Goal: Task Accomplishment & Management: Use online tool/utility

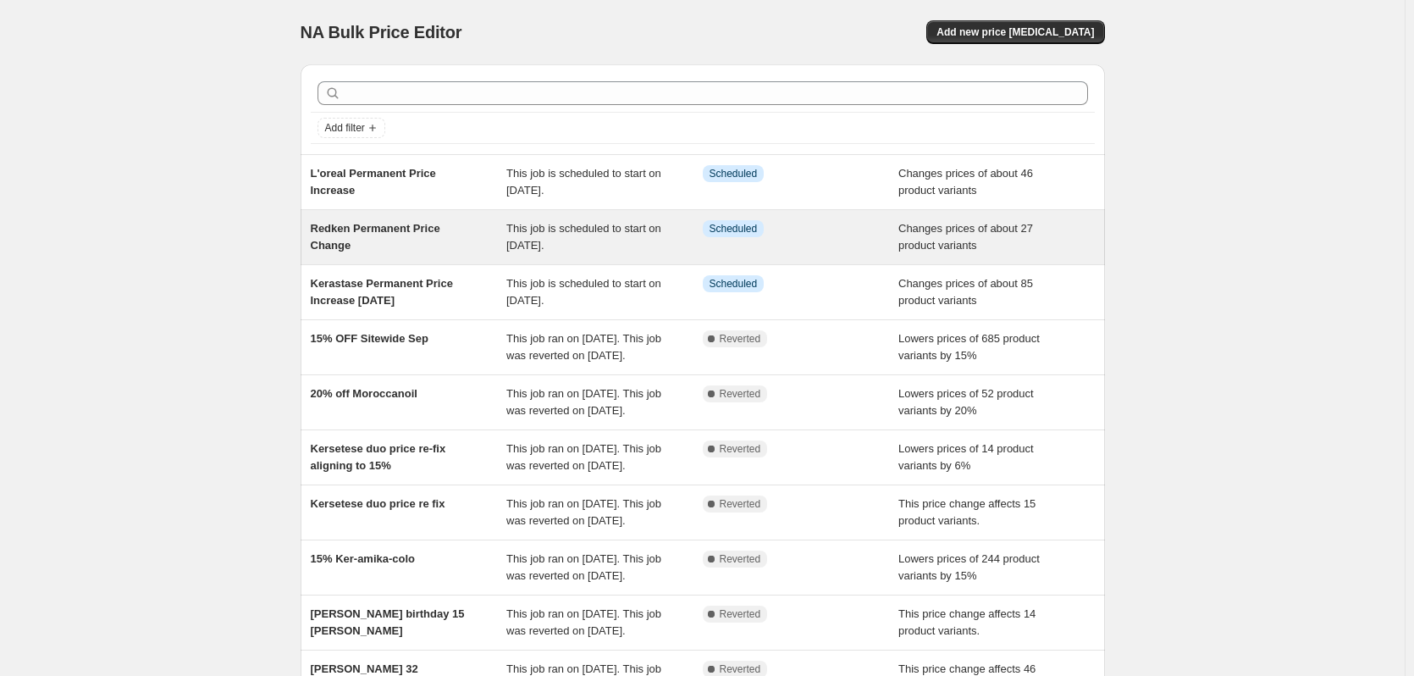
click at [423, 232] on span "Redken Permanent Price Change" at bounding box center [376, 237] width 130 height 30
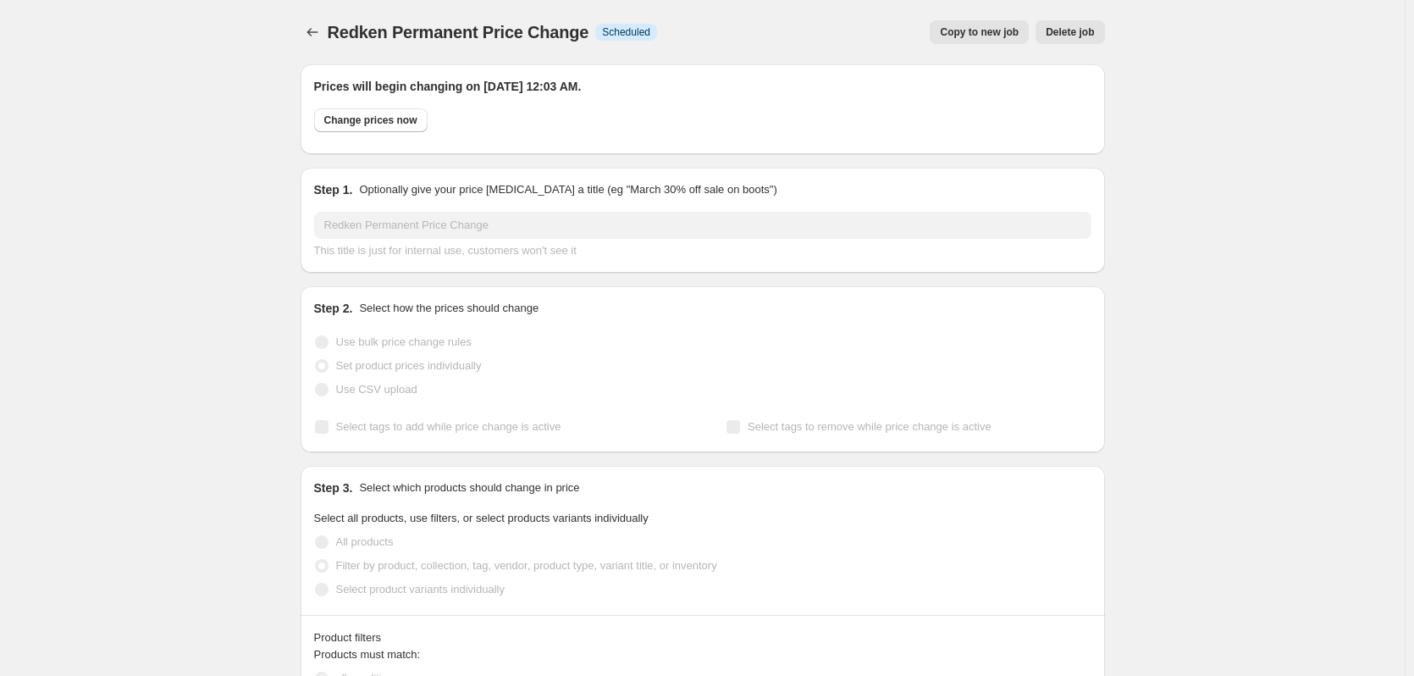
select select "vendor"
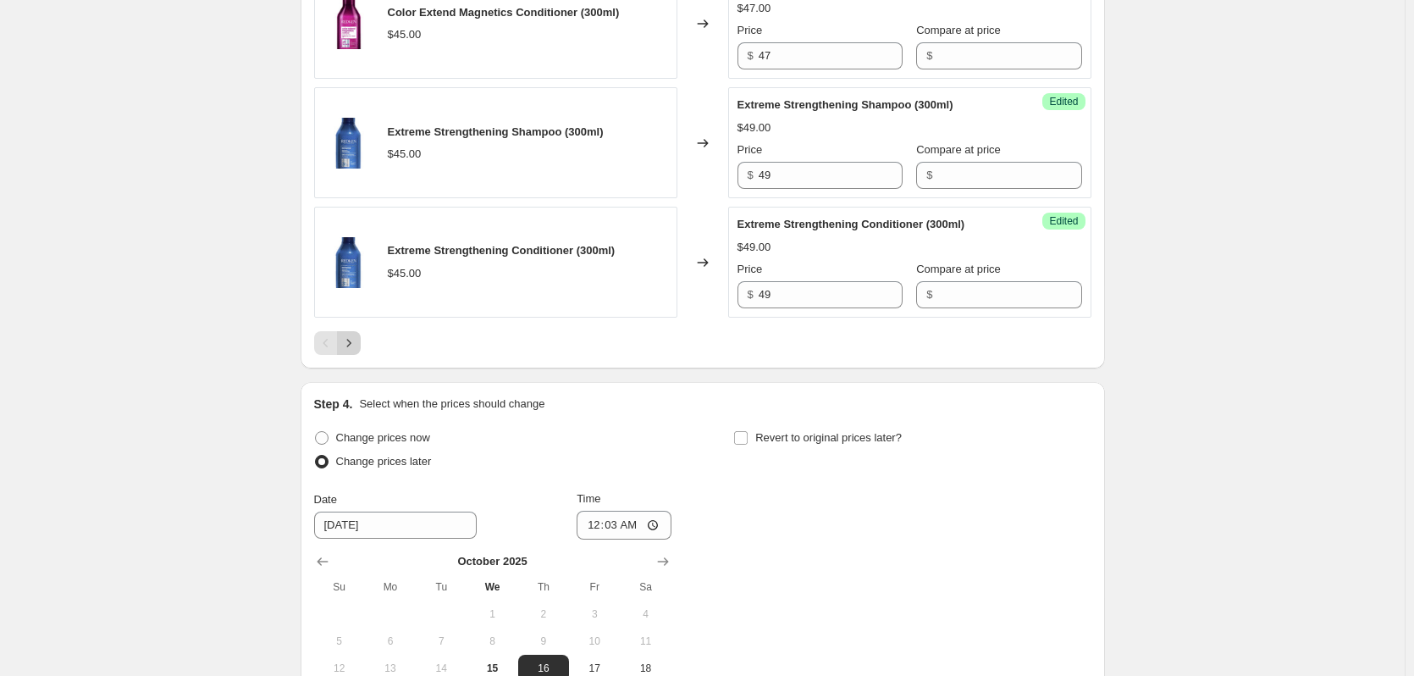
scroll to position [3048, 0]
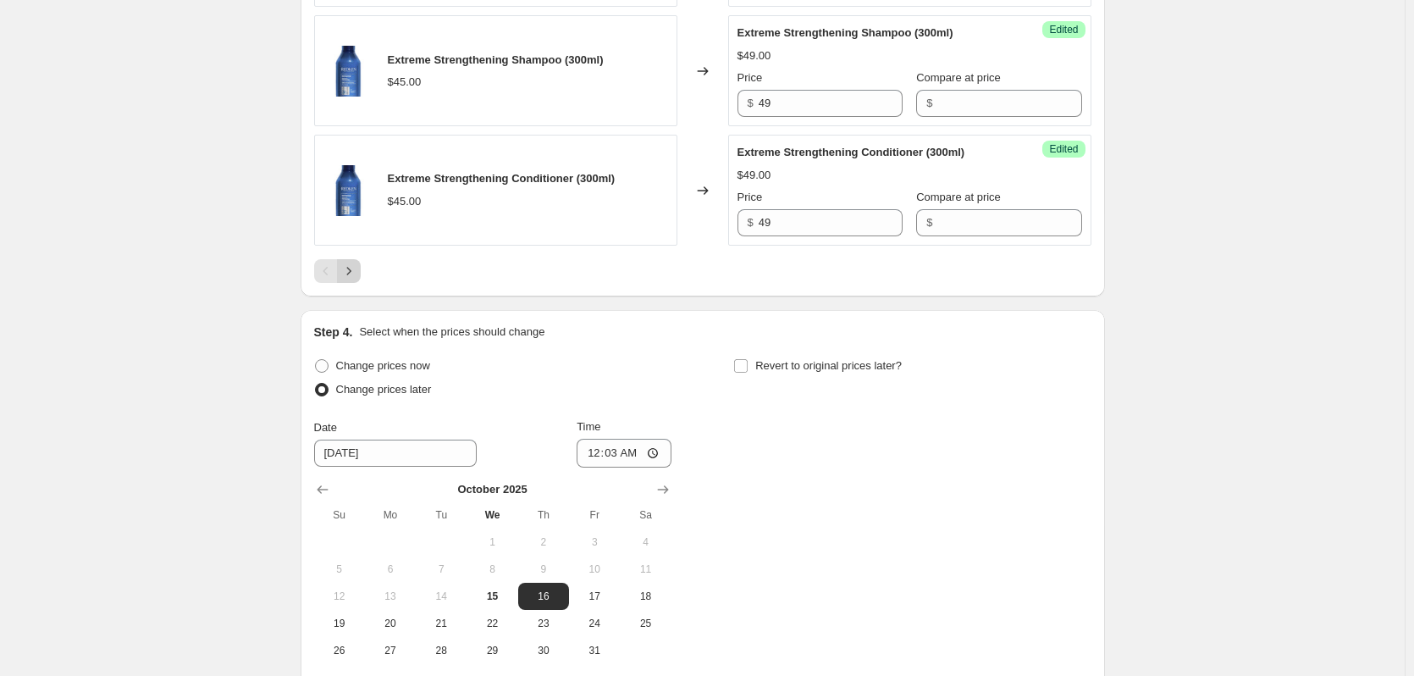
click at [354, 279] on icon "Next" at bounding box center [348, 271] width 17 height 17
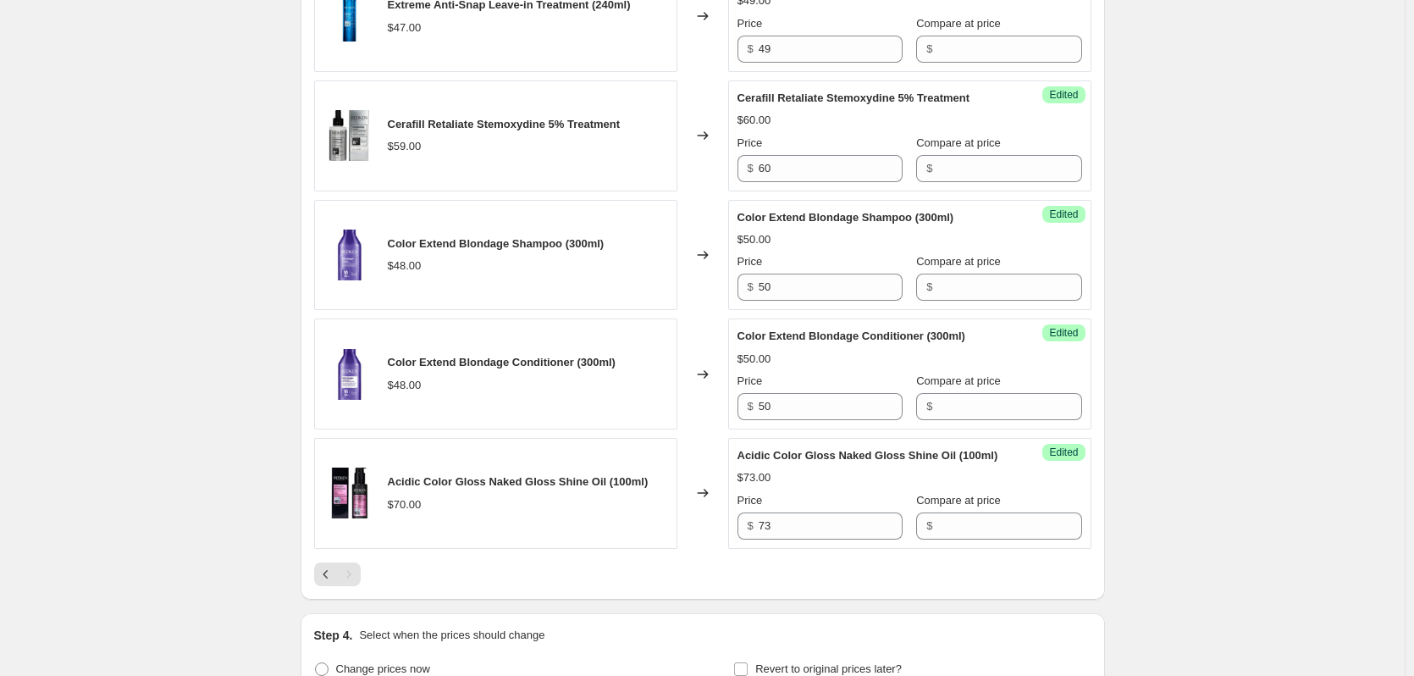
scroll to position [1180, 0]
